Goal: Information Seeking & Learning: Learn about a topic

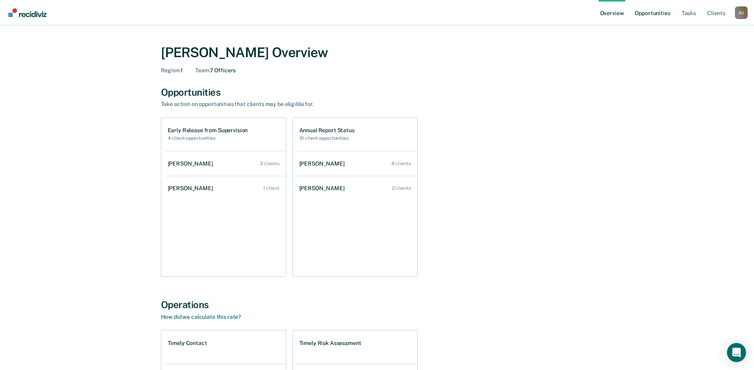
click at [654, 15] on link "Opportunities" at bounding box center [652, 12] width 39 height 25
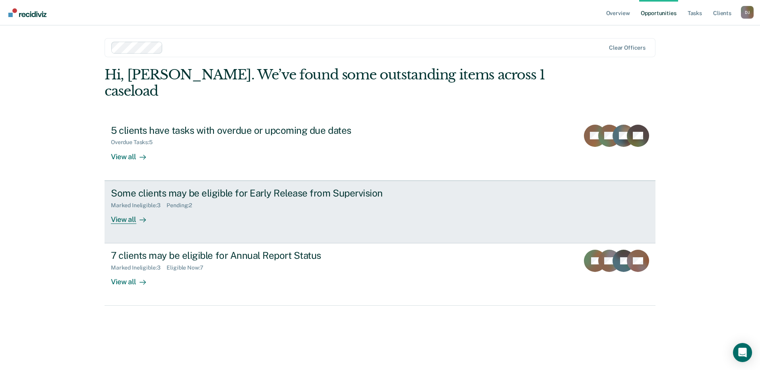
click at [211, 193] on div "Some clients may be eligible for Early Release from Supervision" at bounding box center [250, 194] width 279 height 12
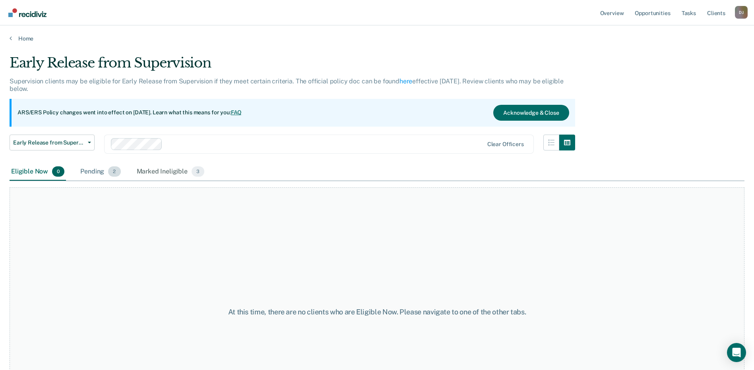
click at [95, 170] on div "Pending 2" at bounding box center [100, 171] width 43 height 17
click at [89, 168] on div "Pending 2" at bounding box center [100, 171] width 43 height 17
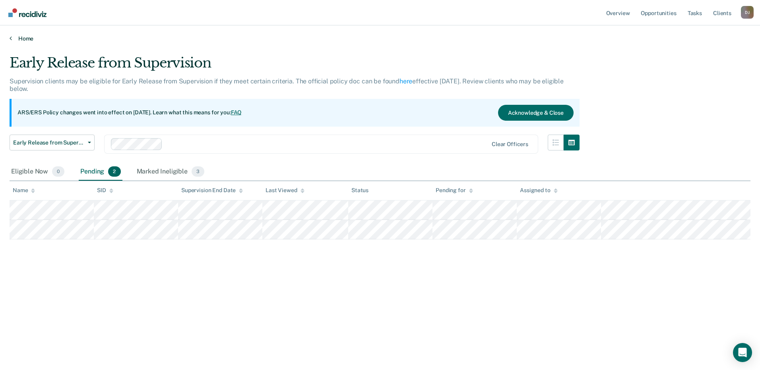
click at [21, 40] on link "Home" at bounding box center [380, 38] width 741 height 7
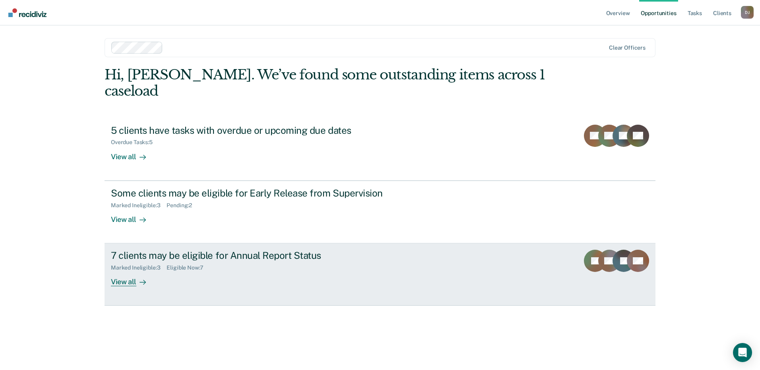
click at [288, 255] on div "7 clients may be eligible for Annual Report Status" at bounding box center [250, 256] width 279 height 12
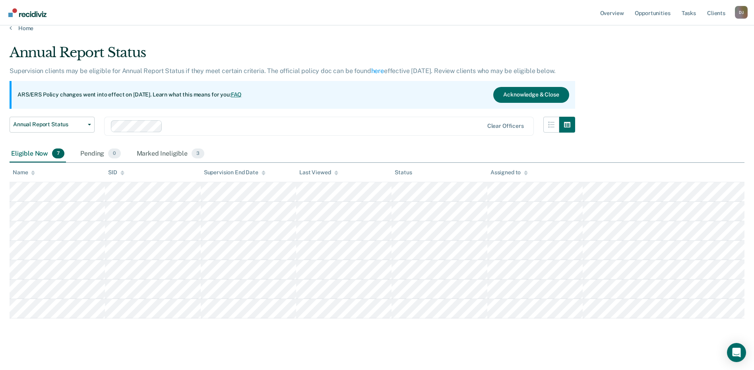
scroll to position [16, 0]
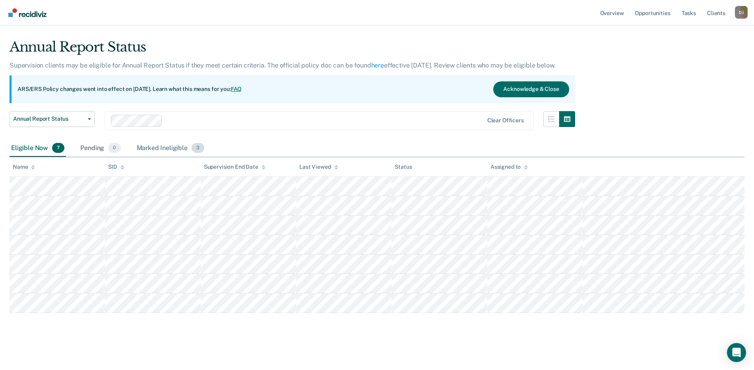
click at [168, 143] on div "Marked Ineligible 3" at bounding box center [170, 148] width 71 height 17
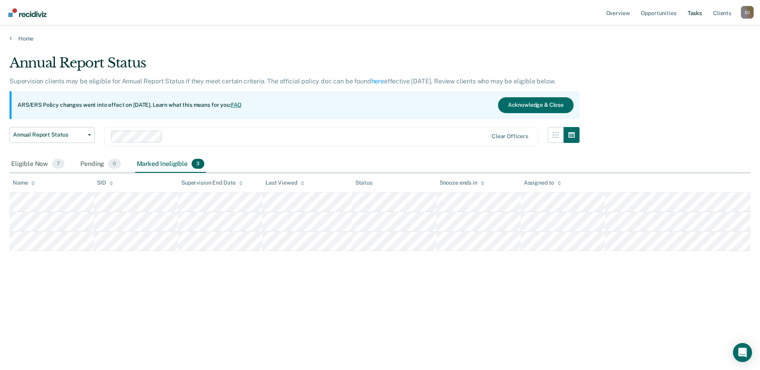
click at [695, 25] on div "Home" at bounding box center [380, 33] width 760 height 17
click at [695, 13] on link "Tasks" at bounding box center [694, 12] width 17 height 25
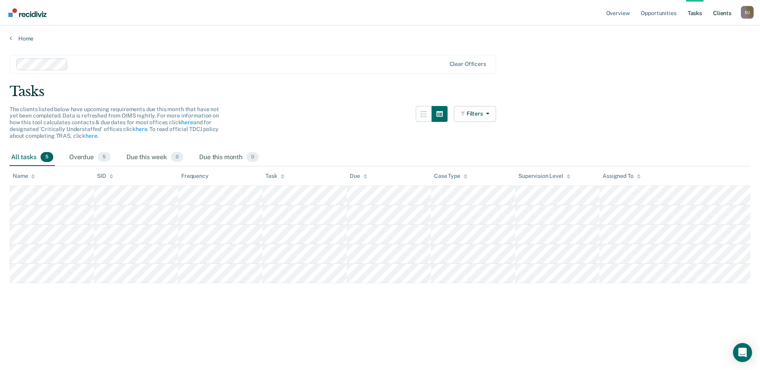
click at [716, 16] on link "Client s" at bounding box center [721, 12] width 21 height 25
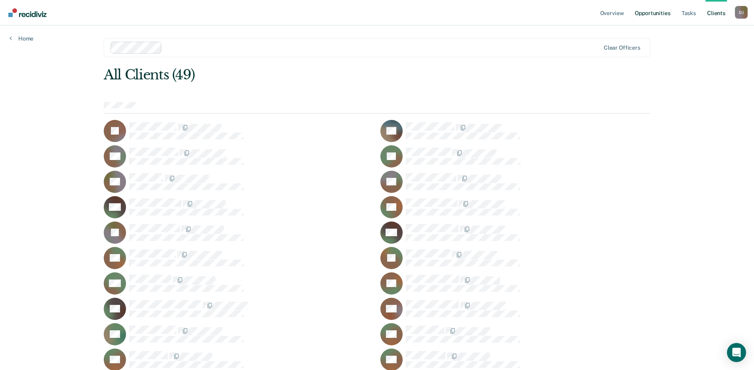
click at [656, 14] on link "Opportunities" at bounding box center [652, 12] width 39 height 25
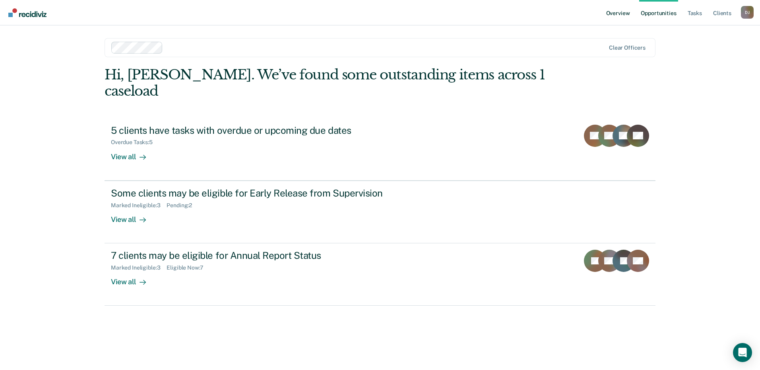
click at [612, 17] on link "Overview" at bounding box center [617, 12] width 27 height 25
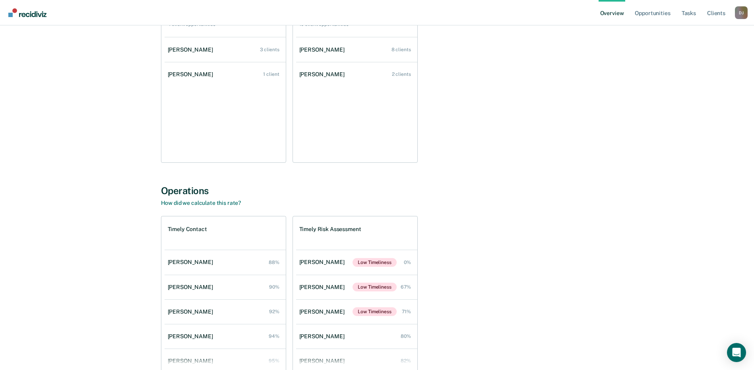
scroll to position [119, 0]
